Goal: Task Accomplishment & Management: Complete application form

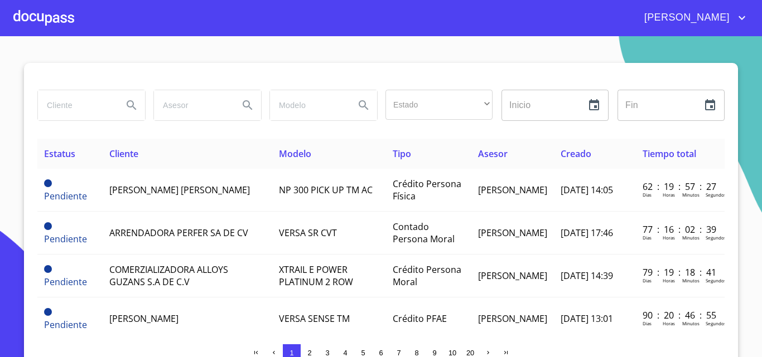
click at [46, 14] on div at bounding box center [43, 18] width 61 height 36
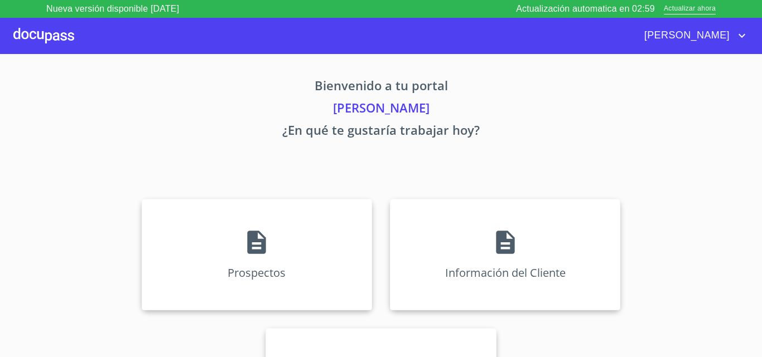
click at [430, 323] on div "Prospectos Información del Cliente Asignación de Ventas" at bounding box center [381, 319] width 692 height 259
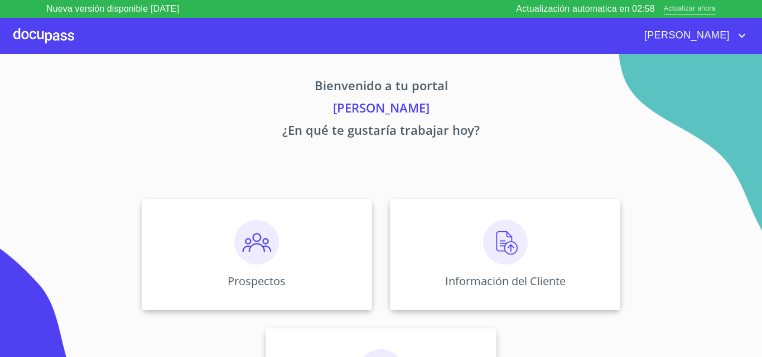
click at [679, 6] on span "Actualizar ahora" at bounding box center [690, 9] width 52 height 12
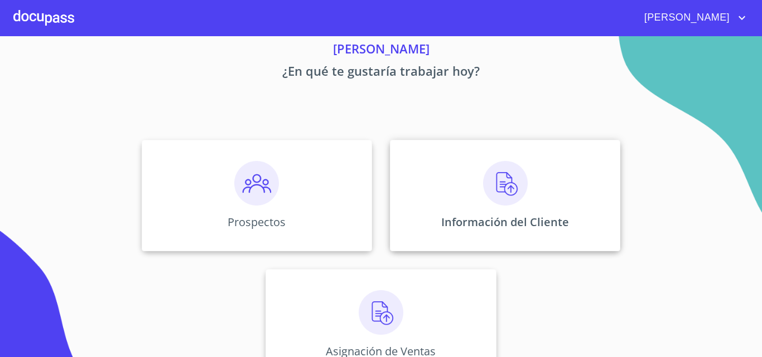
scroll to position [74, 0]
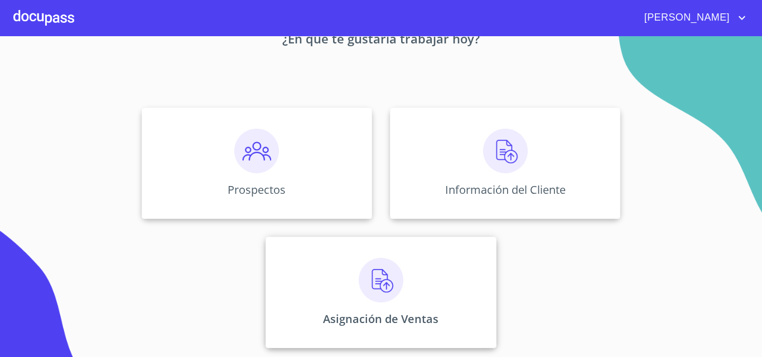
click at [376, 245] on div "Asignación de Ventas" at bounding box center [380, 293] width 230 height 112
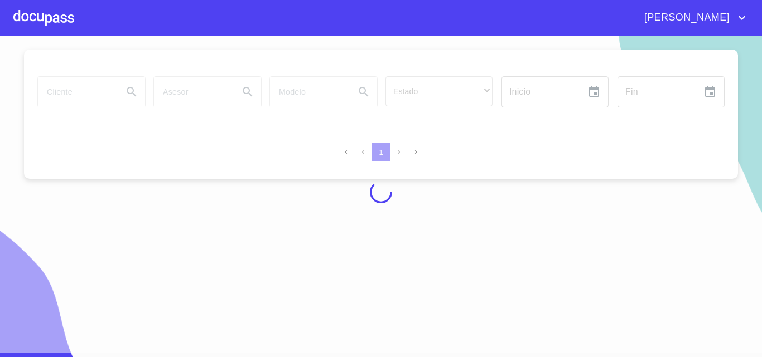
scroll to position [9, 0]
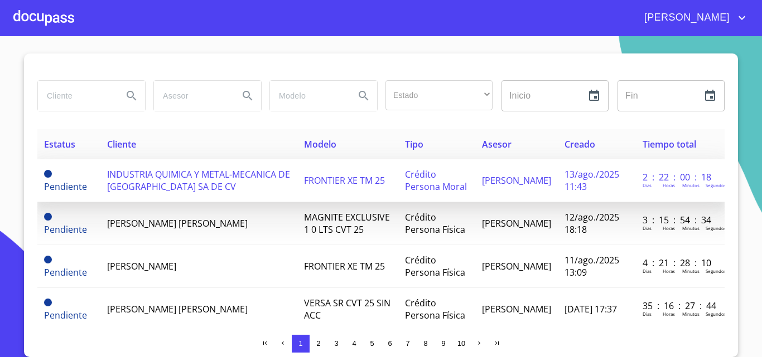
click at [156, 186] on span "INDUSTRIA QUIMICA Y METAL-MECANICA DE [GEOGRAPHIC_DATA] SA DE CV" at bounding box center [198, 180] width 183 height 25
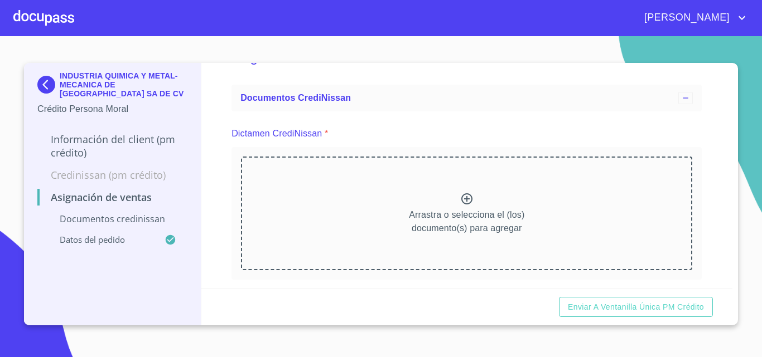
scroll to position [56, 0]
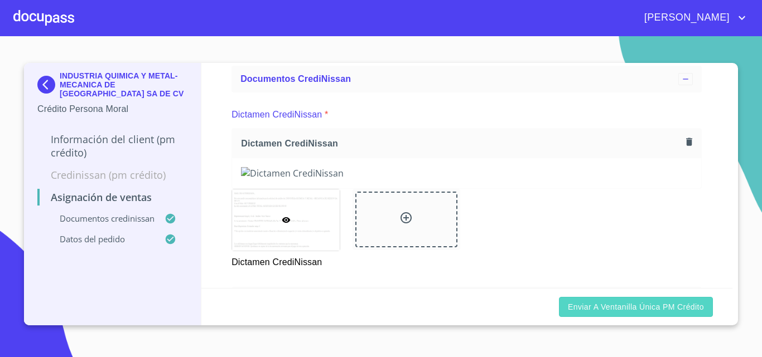
click at [620, 311] on span "Enviar a Ventanilla única PM crédito" at bounding box center [636, 308] width 136 height 14
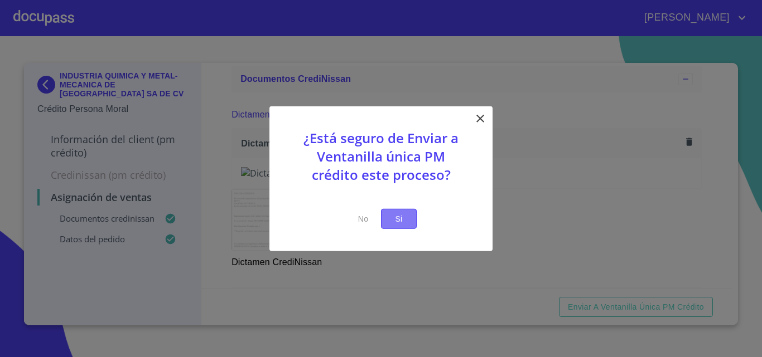
click at [413, 225] on button "Si" at bounding box center [399, 219] width 36 height 21
